Goal: Find specific page/section

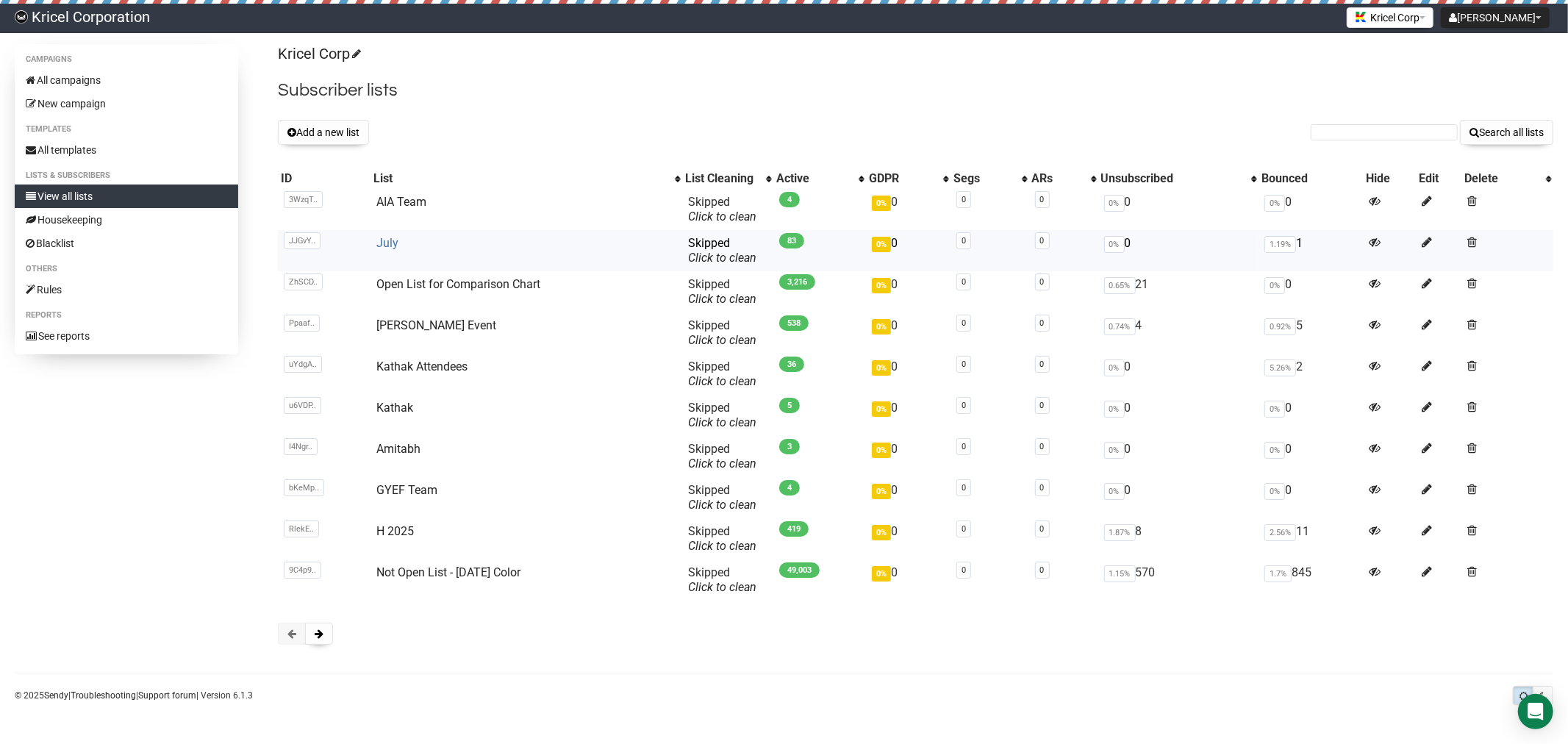
click at [386, 248] on link "July" at bounding box center [387, 243] width 22 height 14
click at [1328, 131] on input "text" at bounding box center [1384, 132] width 147 height 16
type input "Jyoti"
click at [1493, 131] on button "Search all lists" at bounding box center [1506, 132] width 94 height 25
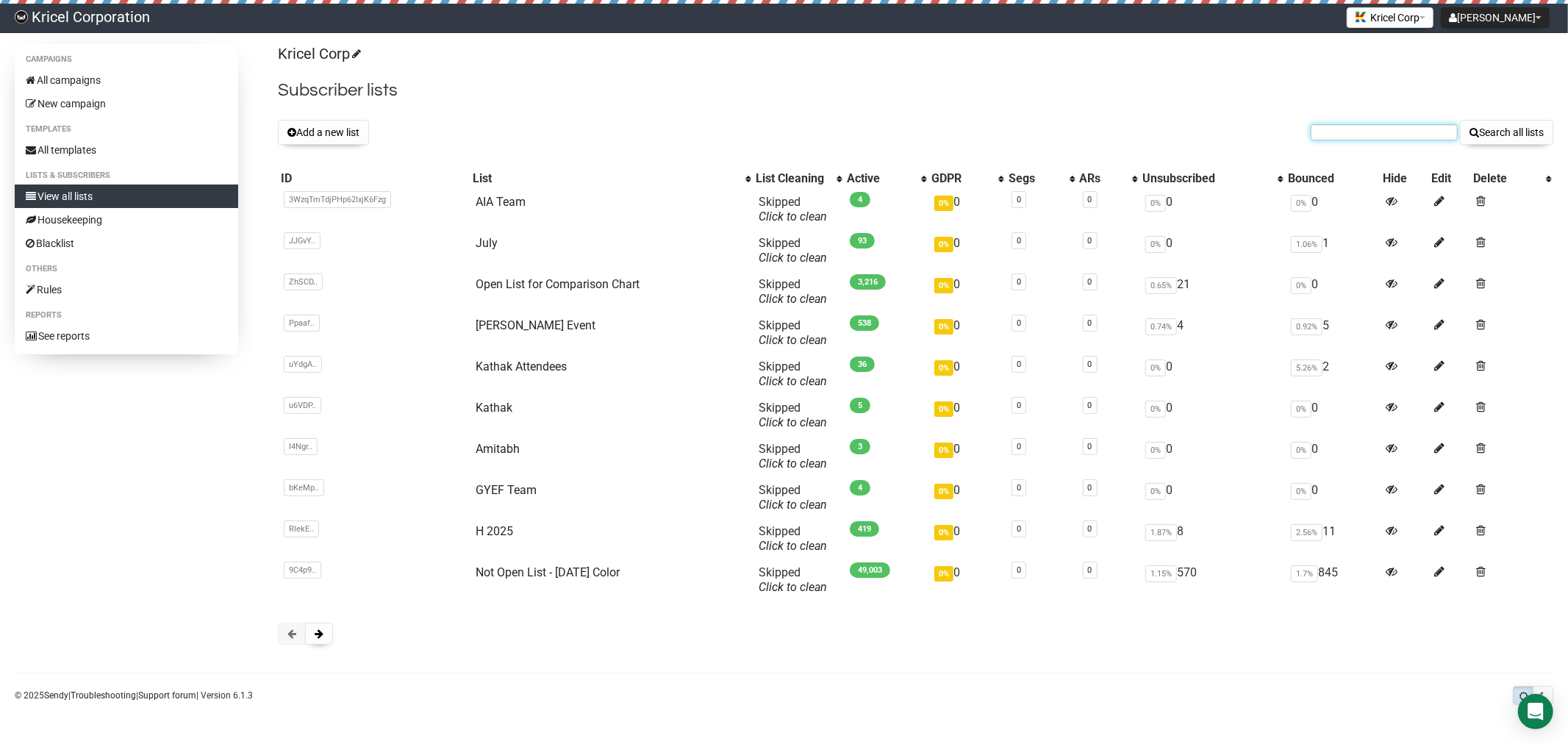
click at [1341, 127] on input "text" at bounding box center [1384, 132] width 147 height 16
drag, startPoint x: 1394, startPoint y: 130, endPoint x: 1225, endPoint y: 126, distance: 169.0
click at [1225, 126] on div "Add a new list Jyoti kausha Search all lists" at bounding box center [915, 132] width 1275 height 25
paste input "nilugupta@yahoo.com"
type input "nilugupta@yahoo.com"
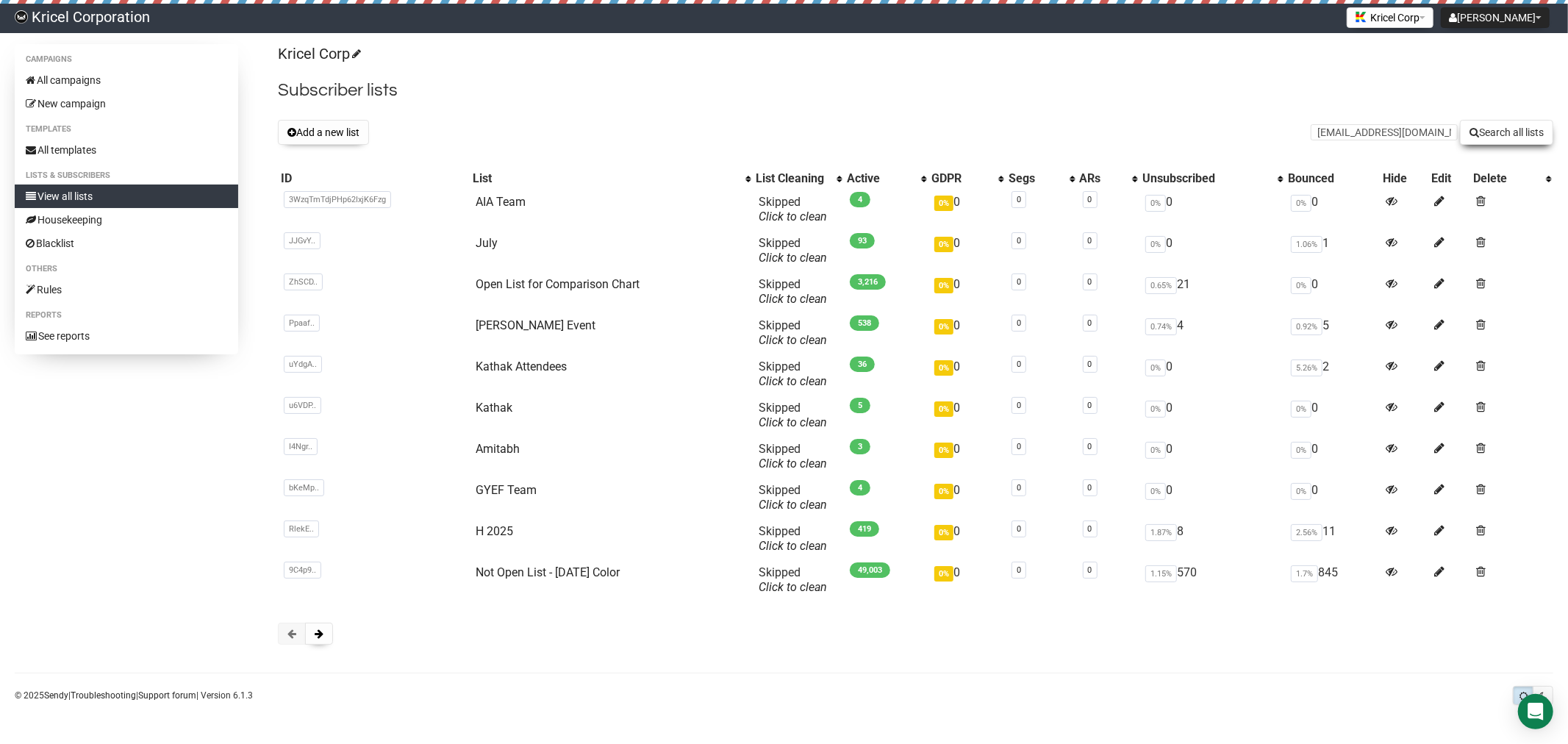
click at [1502, 129] on button "Search all lists" at bounding box center [1506, 132] width 94 height 25
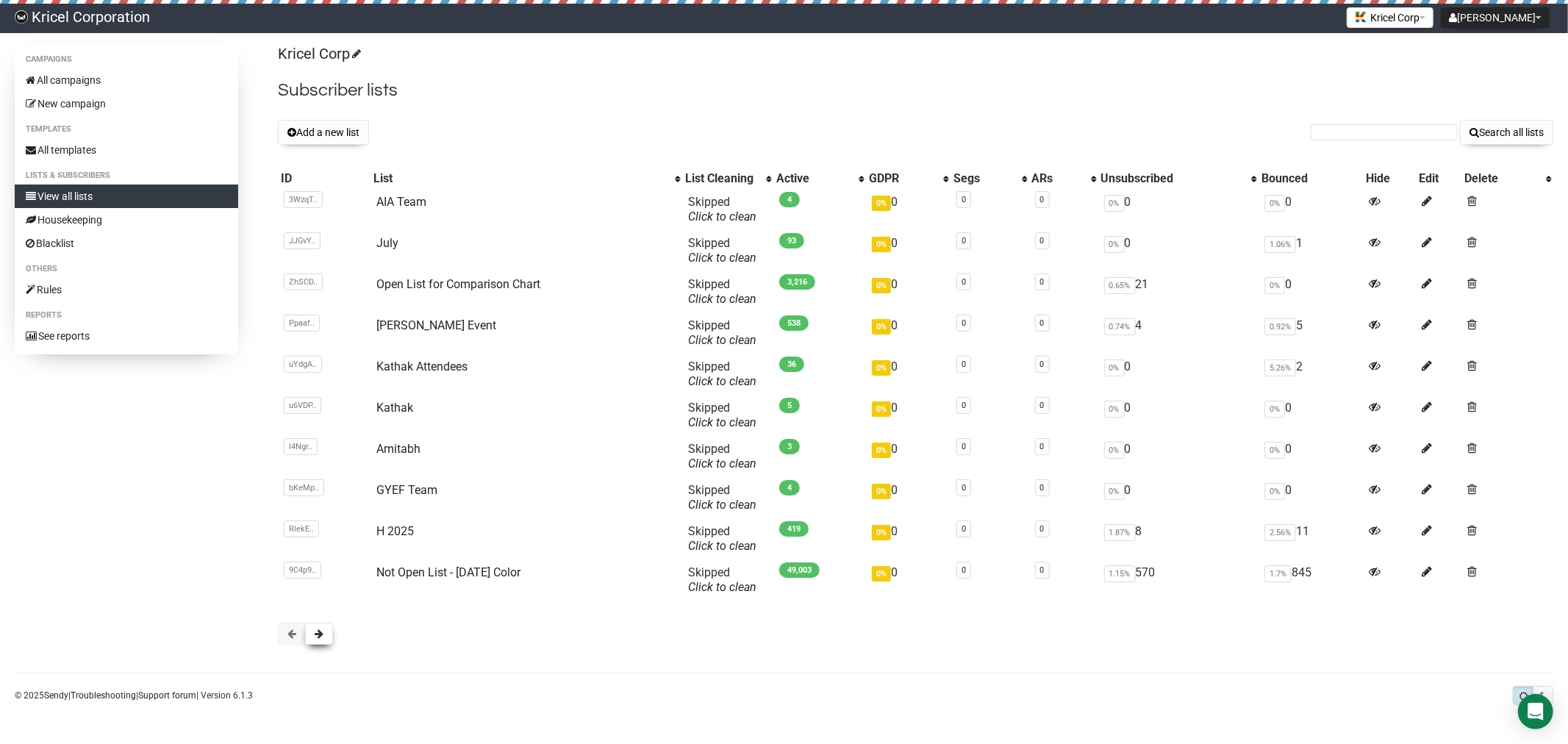
click at [319, 637] on span at bounding box center [319, 634] width 9 height 11
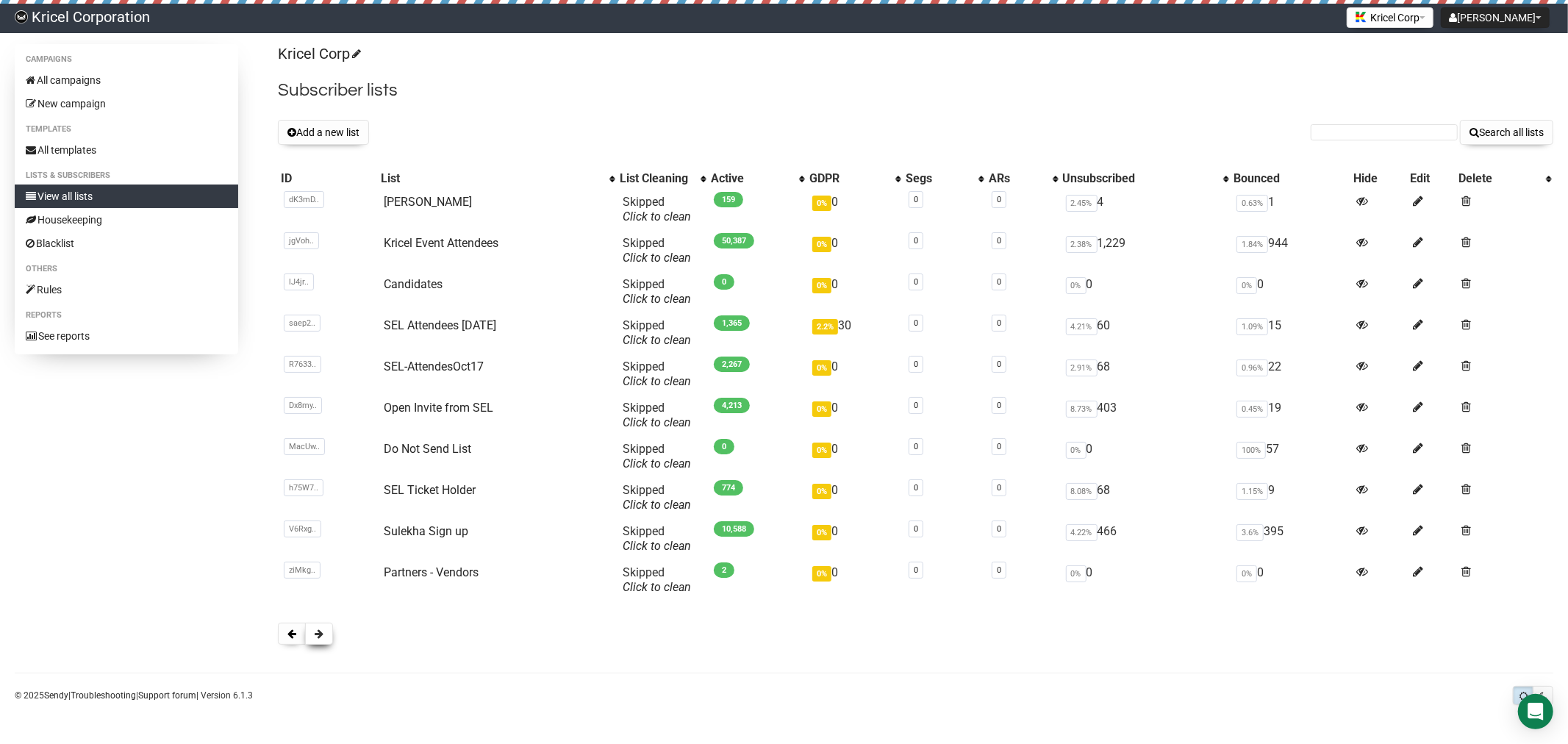
click at [317, 634] on span at bounding box center [319, 634] width 9 height 11
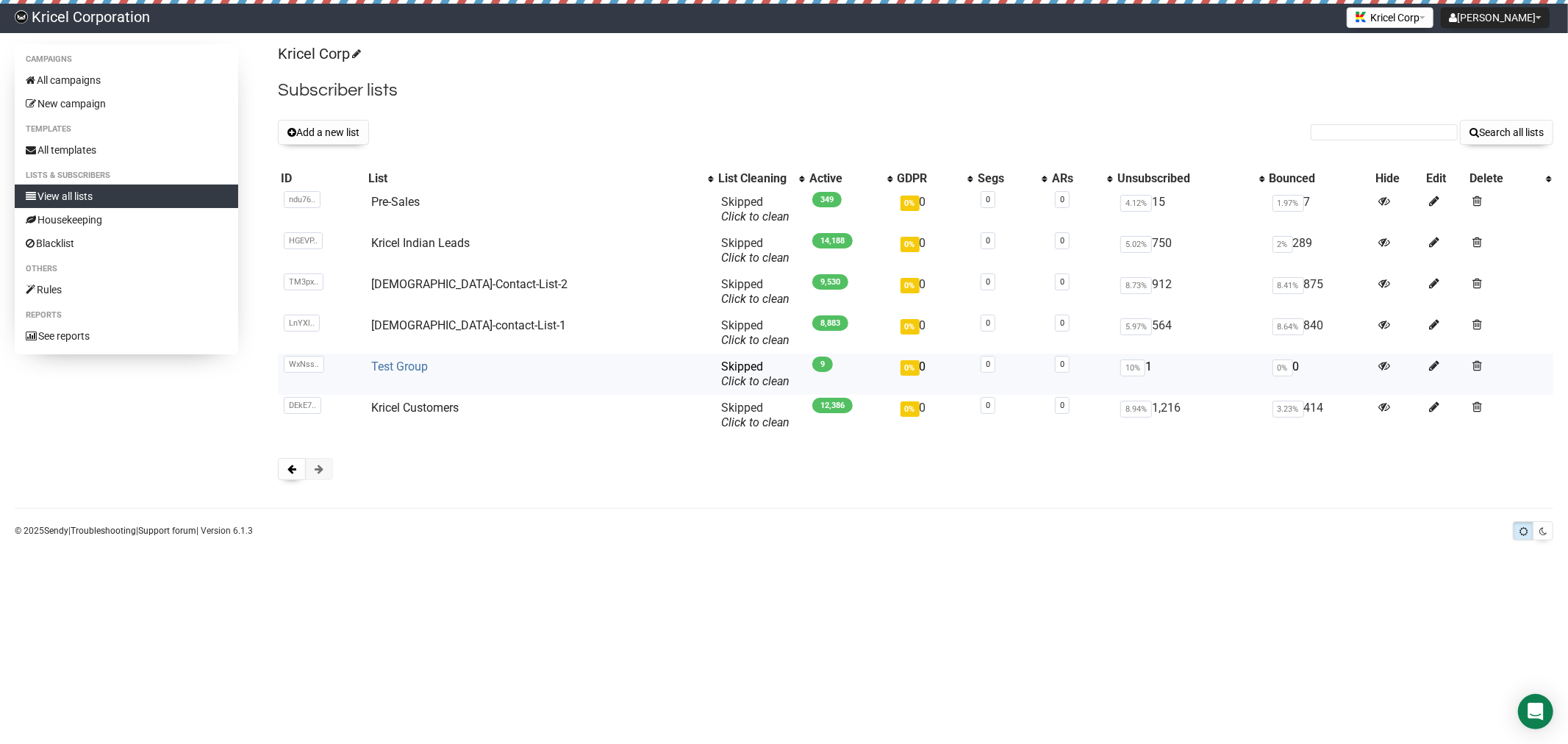
click at [403, 369] on link "Test Group" at bounding box center [399, 366] width 57 height 14
